Goal: Navigation & Orientation: Find specific page/section

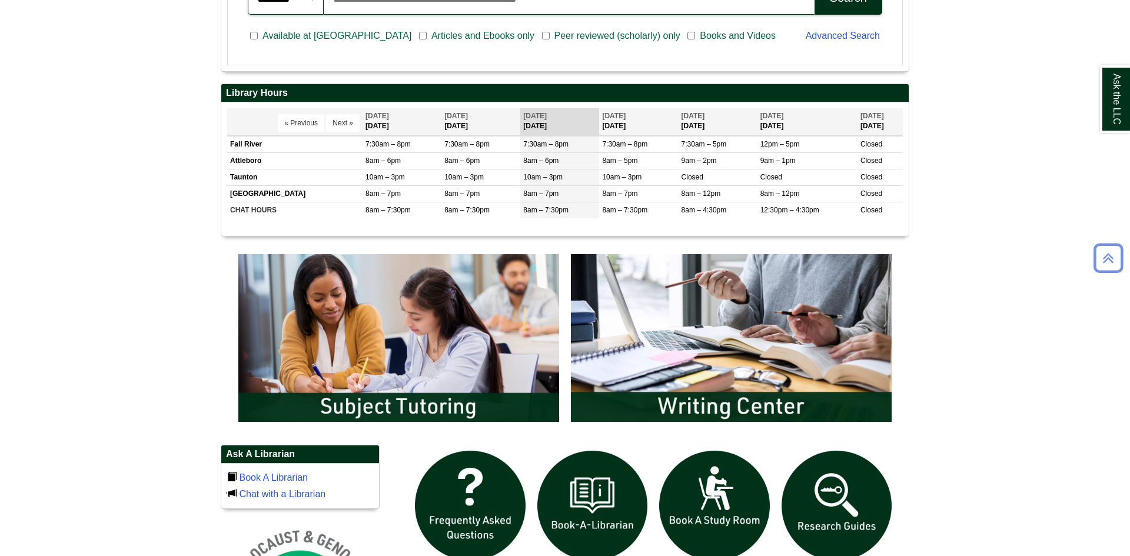
scroll to position [456, 0]
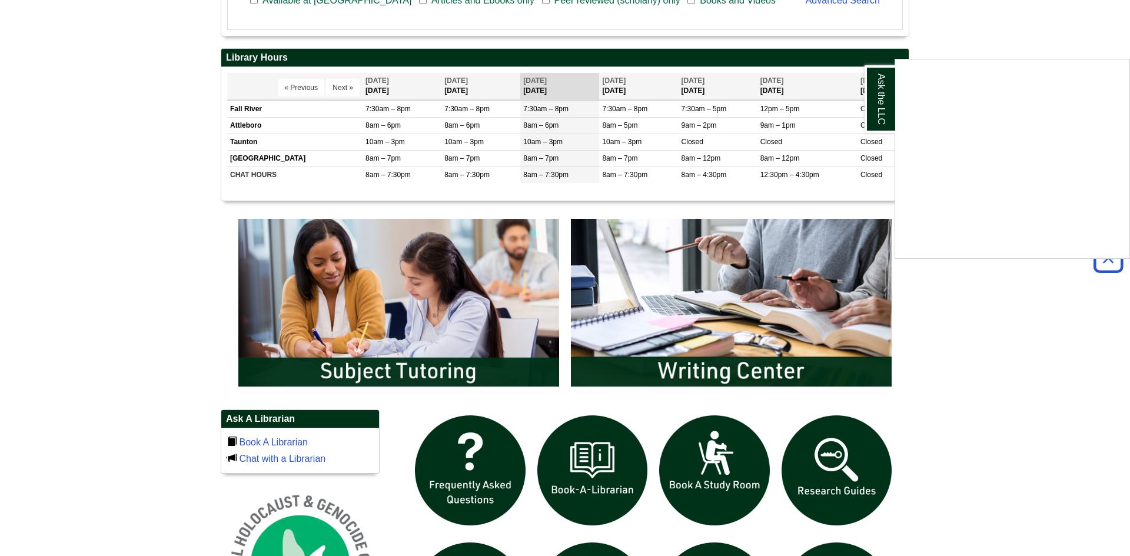
click at [697, 336] on div "Ask the LLC" at bounding box center [565, 278] width 1130 height 556
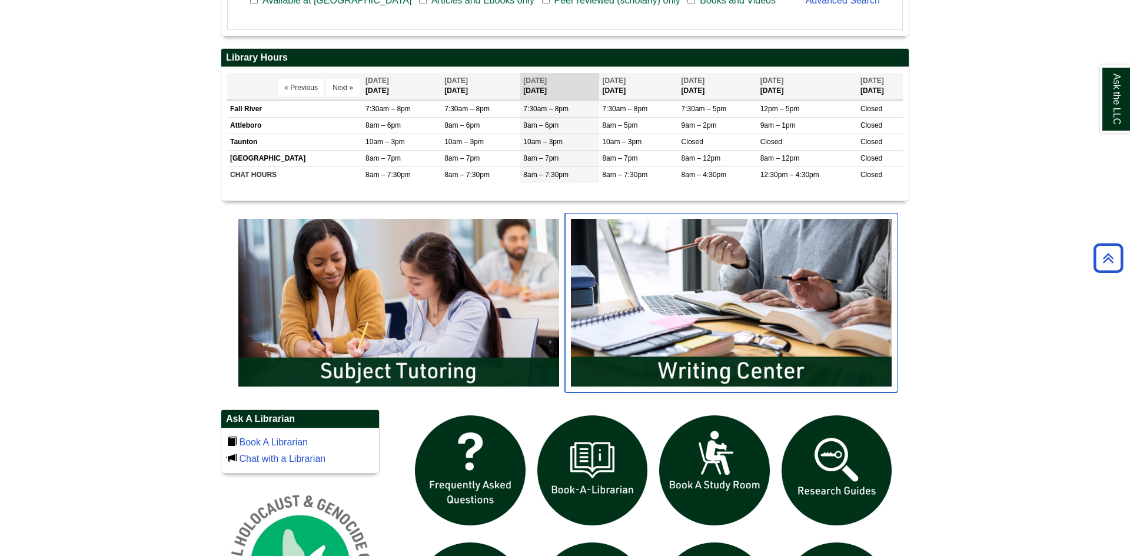
click at [697, 336] on img "slideshow" at bounding box center [731, 302] width 333 height 179
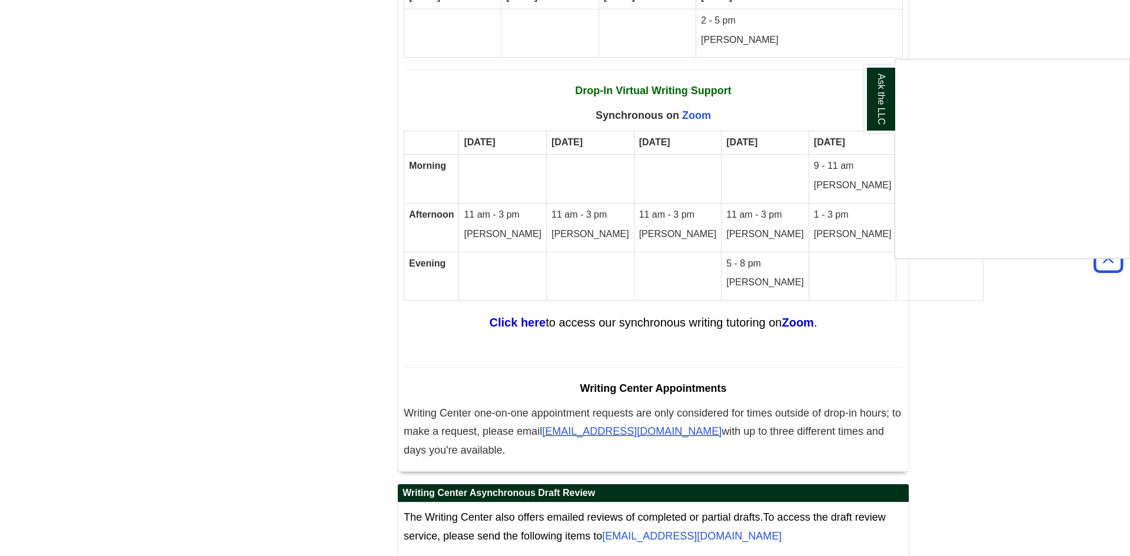
scroll to position [6954, 0]
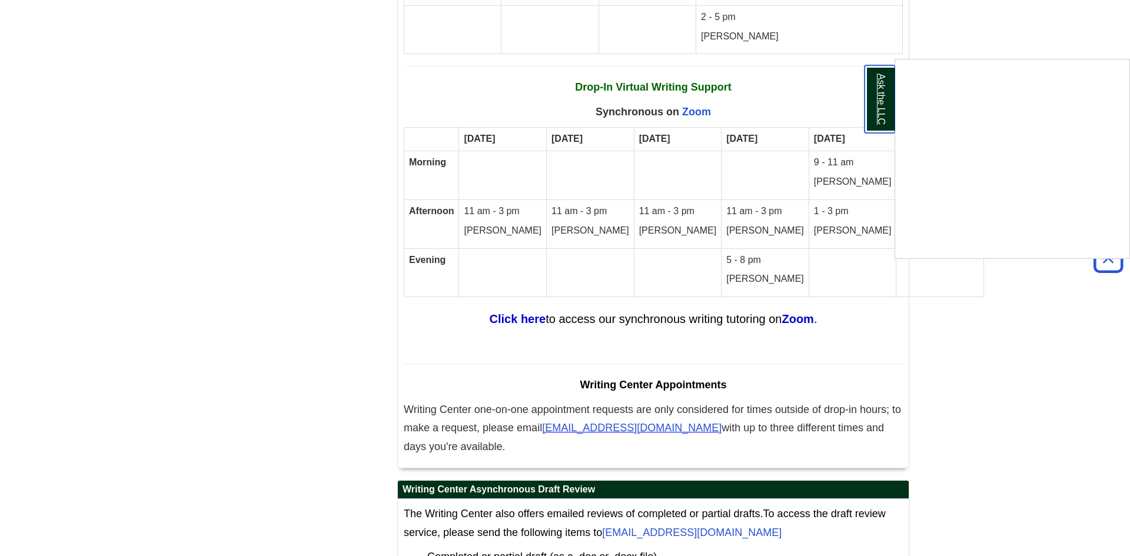
click at [875, 104] on link "Ask the LLC" at bounding box center [880, 99] width 31 height 68
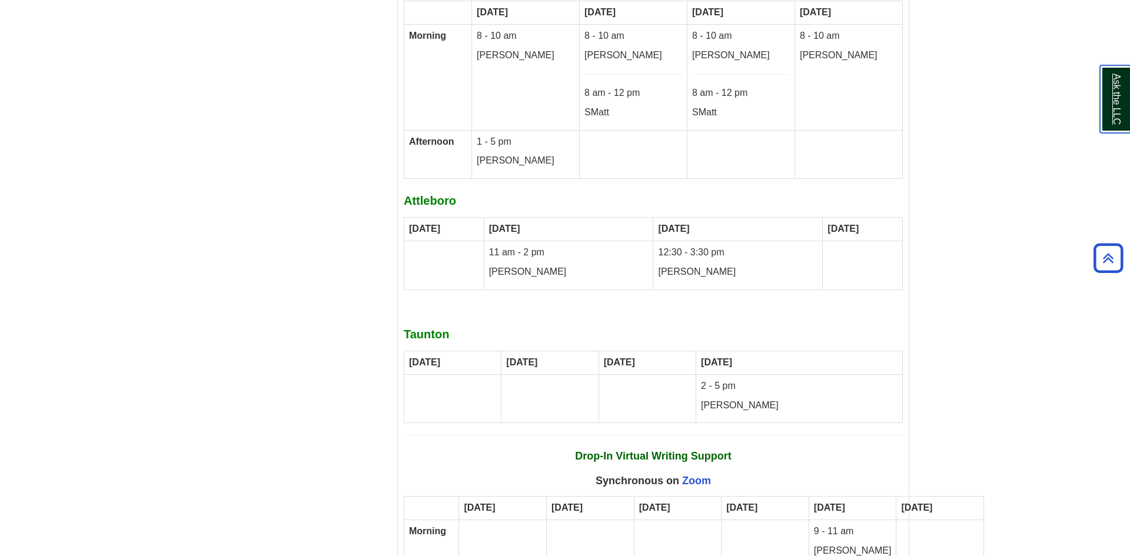
scroll to position [6587, 0]
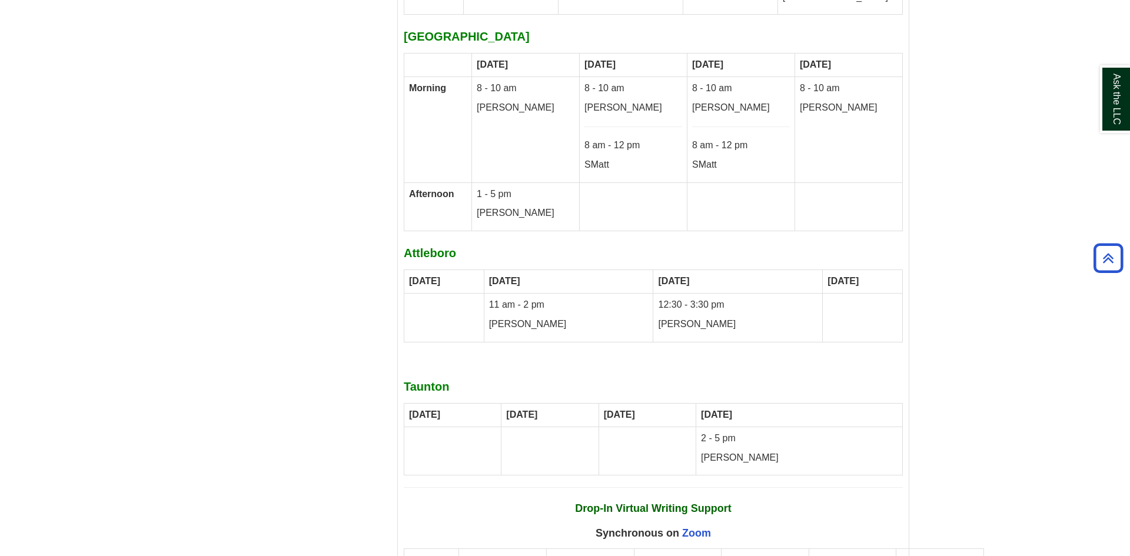
scroll to position [6525, 0]
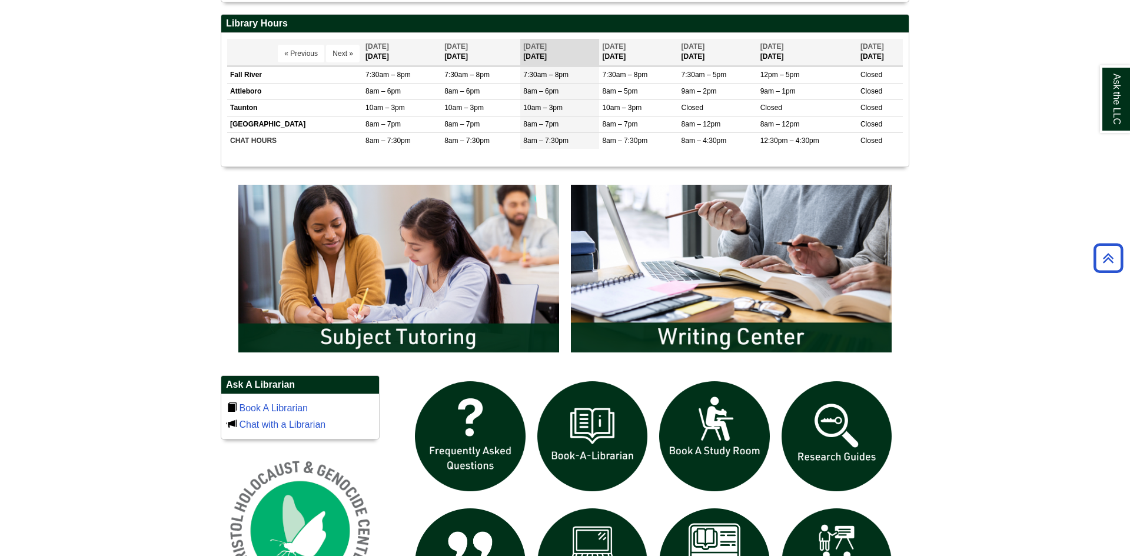
scroll to position [502, 0]
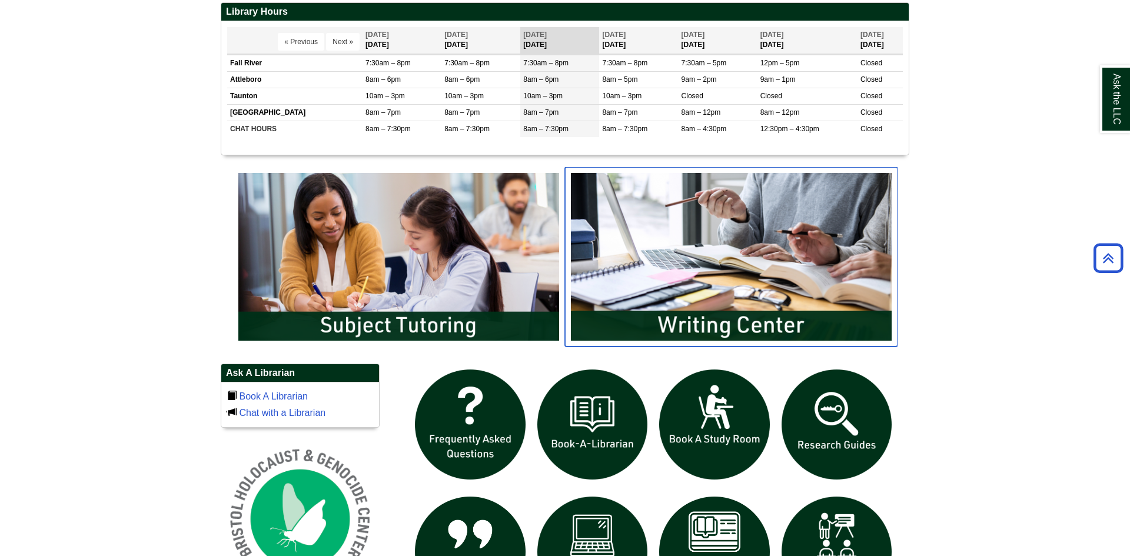
click at [758, 270] on img "slideshow" at bounding box center [731, 256] width 333 height 179
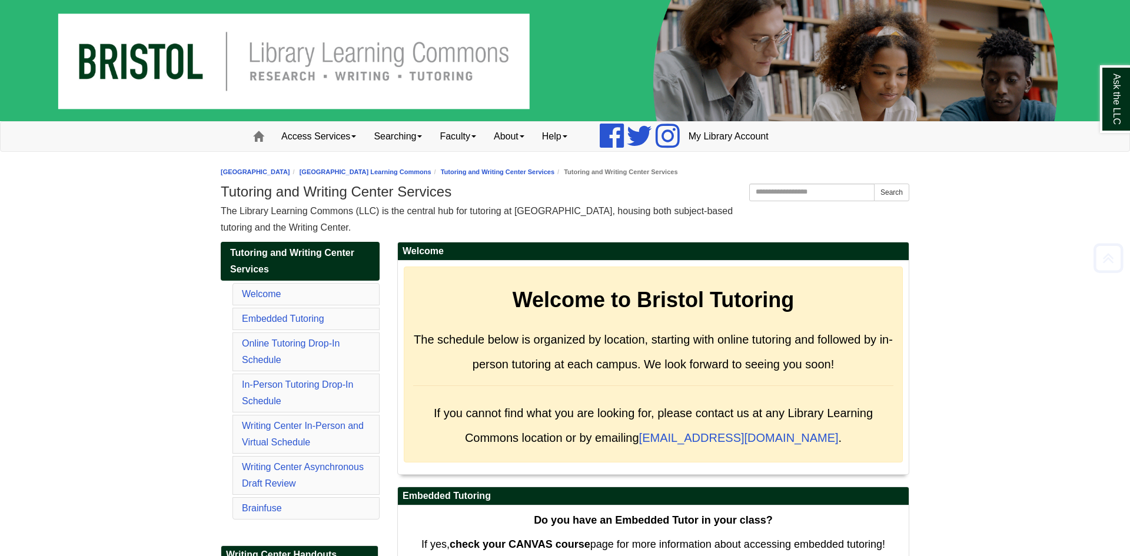
scroll to position [6090, 0]
